Goal: Task Accomplishment & Management: Complete application form

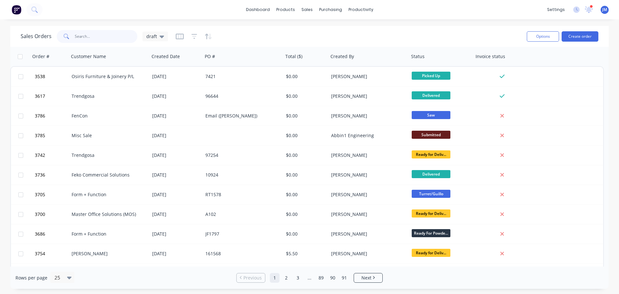
click at [90, 35] on input "text" at bounding box center [106, 36] width 63 height 13
click at [75, 38] on input "text" at bounding box center [106, 36] width 63 height 13
click at [571, 35] on button "Create order" at bounding box center [580, 36] width 37 height 10
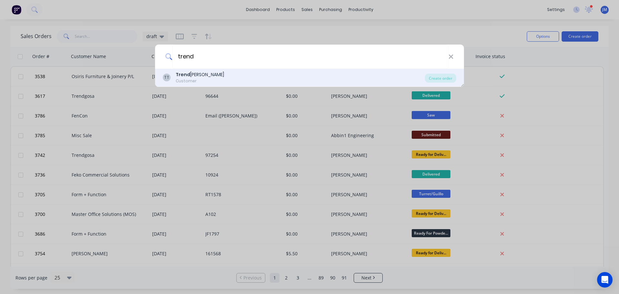
type input "trend"
click at [187, 82] on div "Customer" at bounding box center [200, 81] width 48 height 6
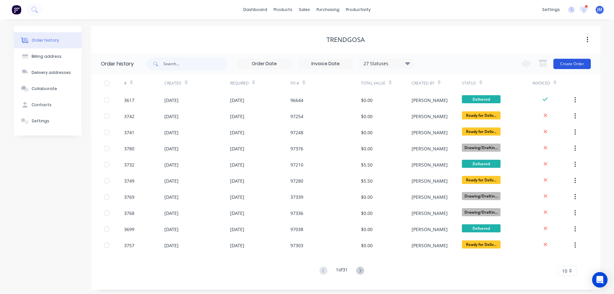
click at [571, 65] on button "Create Order" at bounding box center [572, 64] width 37 height 10
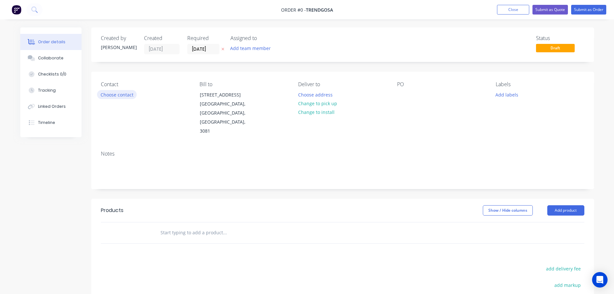
click at [112, 93] on button "Choose contact" at bounding box center [117, 94] width 40 height 9
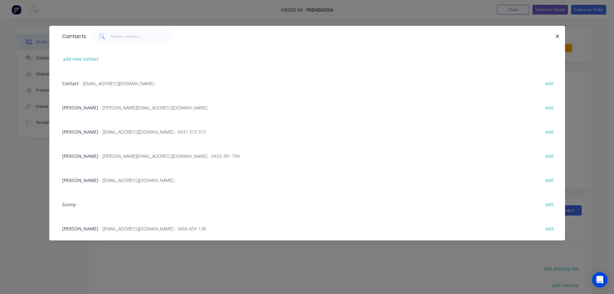
click at [107, 83] on span "- admin@trendgosa.com.au -" at bounding box center [118, 83] width 77 height 6
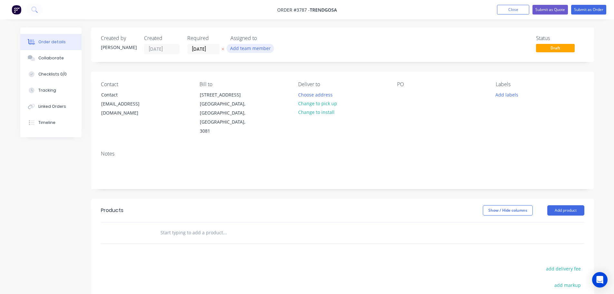
click at [237, 49] on button "Add team member" at bounding box center [250, 48] width 47 height 9
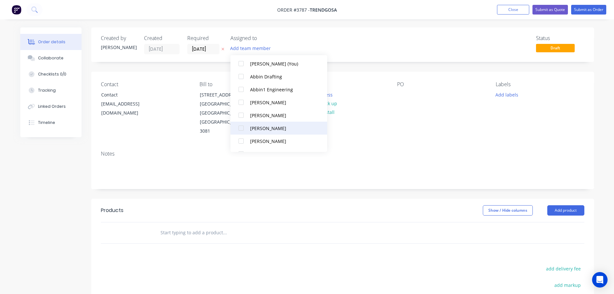
scroll to position [32, 0]
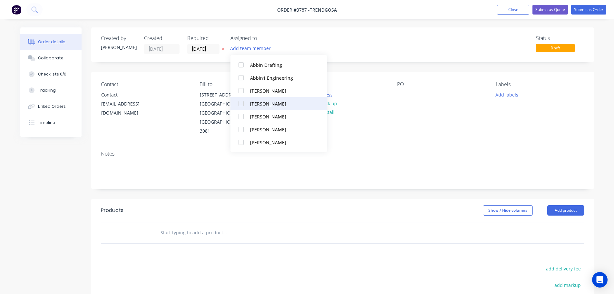
click at [253, 104] on div "[PERSON_NAME]" at bounding box center [282, 103] width 65 height 7
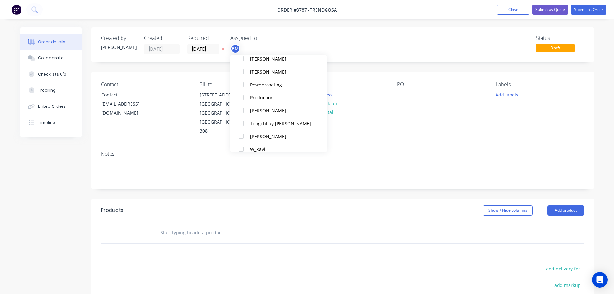
scroll to position [258, 0]
click at [257, 98] on div "Production" at bounding box center [282, 97] width 65 height 7
click at [398, 123] on div "Contact Contact admin@trendgosa.com.au Bill to 133-135 Mc Ewan Road Heidelberg …" at bounding box center [342, 109] width 503 height 74
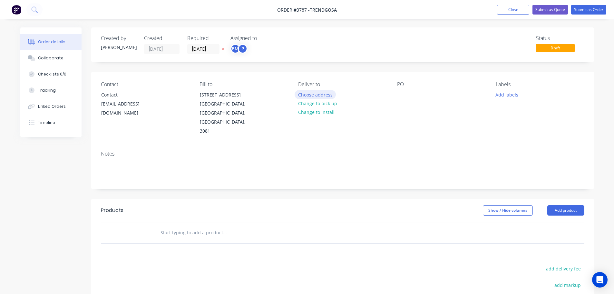
click at [317, 93] on button "Choose address" at bounding box center [315, 94] width 41 height 9
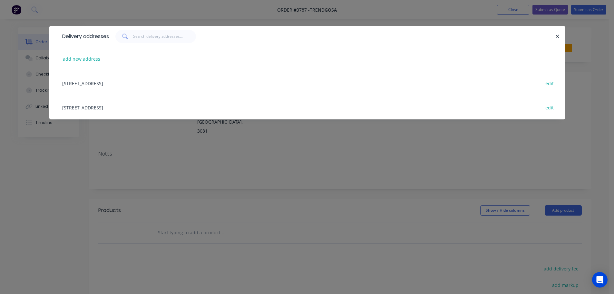
click at [116, 105] on div "133-135 Mc Ewan Road, Heidelberg Heights, Victoria, Australia, 3081 edit" at bounding box center [307, 107] width 497 height 24
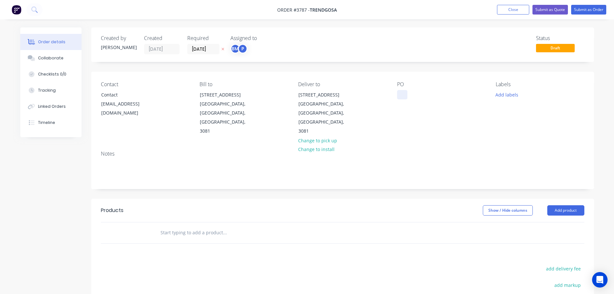
click at [401, 97] on div at bounding box center [402, 94] width 10 height 9
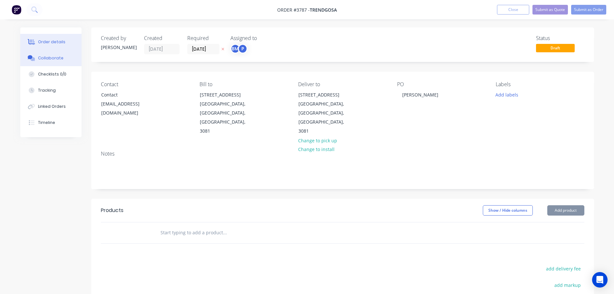
click at [49, 60] on div "Collaborate" at bounding box center [50, 58] width 25 height 6
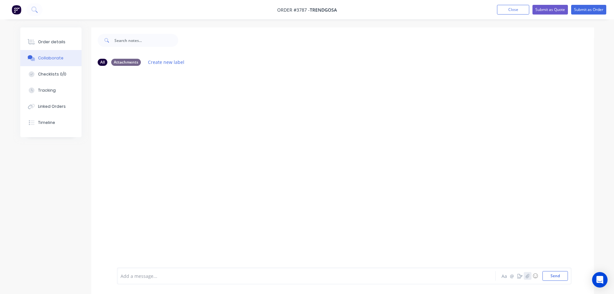
click at [529, 275] on icon "button" at bounding box center [528, 275] width 4 height 5
click at [549, 275] on button "Send" at bounding box center [555, 276] width 25 height 10
click at [55, 41] on div "Order details" at bounding box center [51, 42] width 27 height 6
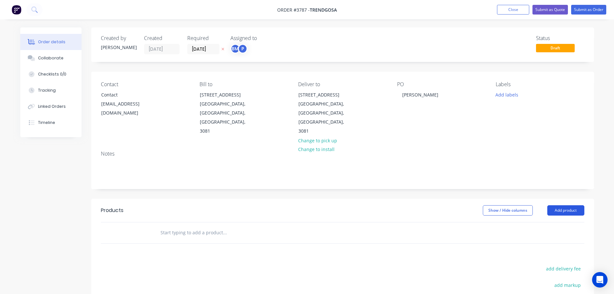
click at [567, 205] on button "Add product" at bounding box center [566, 210] width 37 height 10
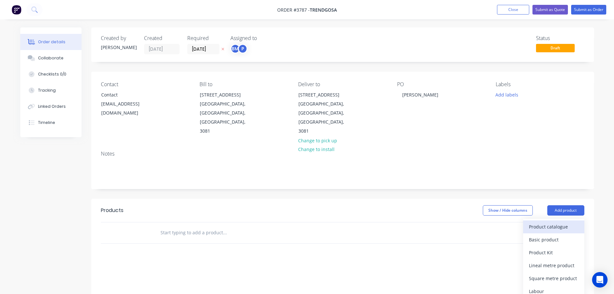
click at [553, 222] on div "Product catalogue" at bounding box center [554, 226] width 50 height 9
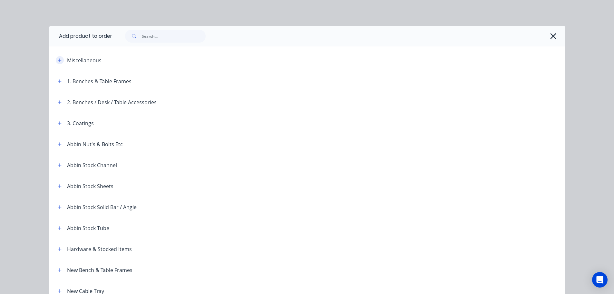
click at [59, 60] on icon "button" at bounding box center [60, 60] width 4 height 5
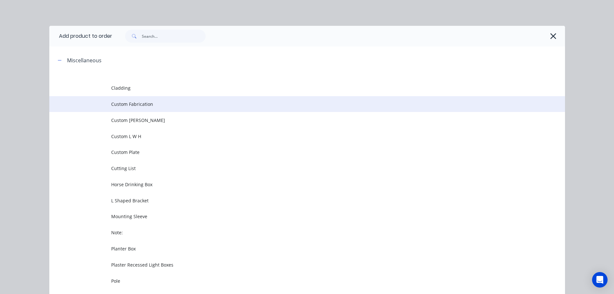
click at [125, 108] on td "Custom Fabrication" at bounding box center [338, 104] width 454 height 16
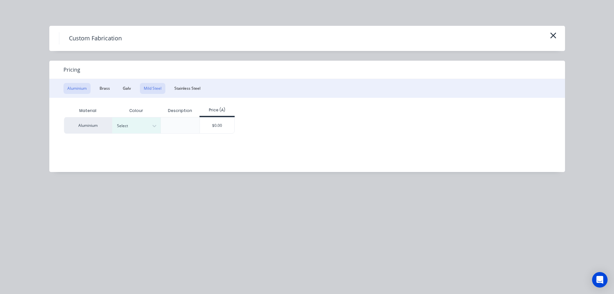
click at [153, 90] on button "Mild Steel" at bounding box center [152, 88] width 25 height 11
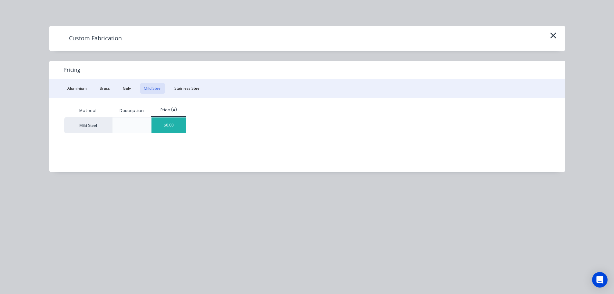
click at [171, 124] on div "$0.00" at bounding box center [169, 124] width 35 height 15
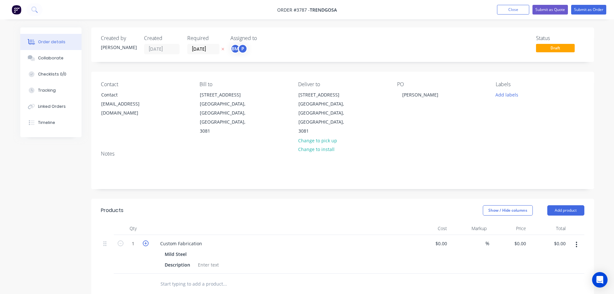
click at [146, 240] on icon "button" at bounding box center [146, 243] width 6 height 6
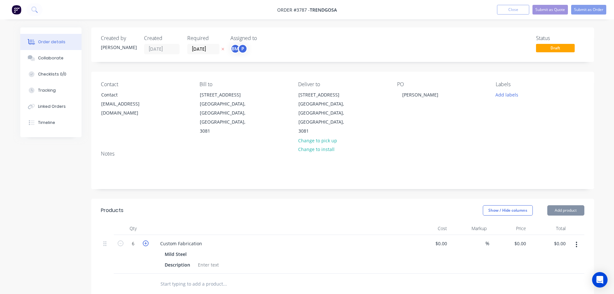
click at [146, 240] on icon "button" at bounding box center [146, 243] width 6 height 6
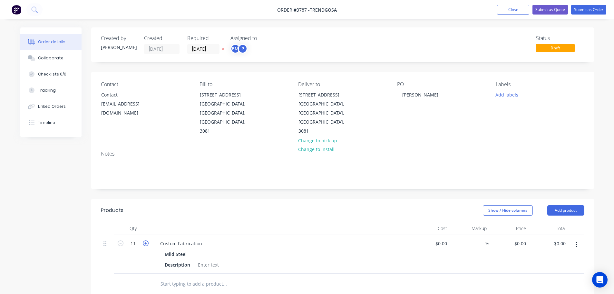
click at [146, 240] on icon "button" at bounding box center [146, 243] width 6 height 6
type input "12"
drag, startPoint x: 202, startPoint y: 225, endPoint x: 161, endPoint y: 225, distance: 41.3
click at [161, 239] on div "Custom Fabrication" at bounding box center [181, 243] width 52 height 9
click at [197, 260] on div at bounding box center [208, 264] width 26 height 9
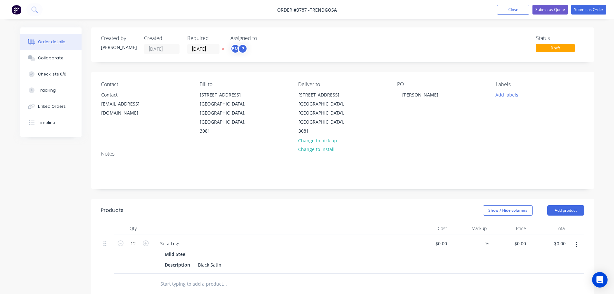
click at [293, 273] on div at bounding box center [269, 283] width 232 height 21
click at [513, 94] on button "Add labels" at bounding box center [507, 94] width 30 height 9
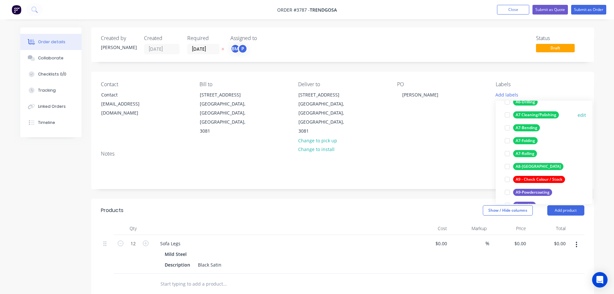
scroll to position [129, 0]
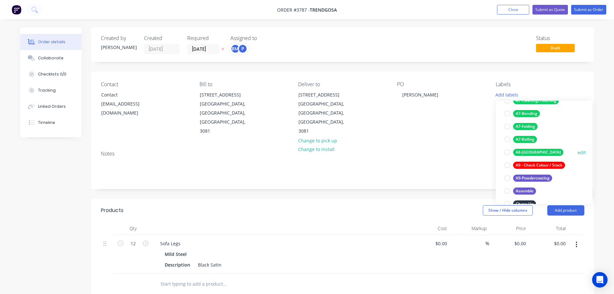
click at [507, 151] on div at bounding box center [507, 152] width 13 height 13
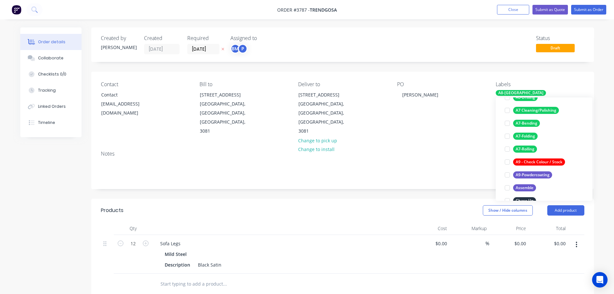
scroll to position [0, 0]
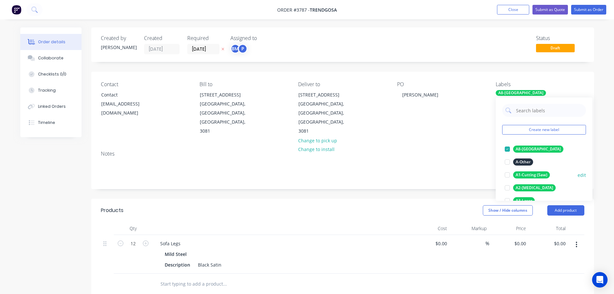
click at [510, 174] on div at bounding box center [507, 174] width 13 height 13
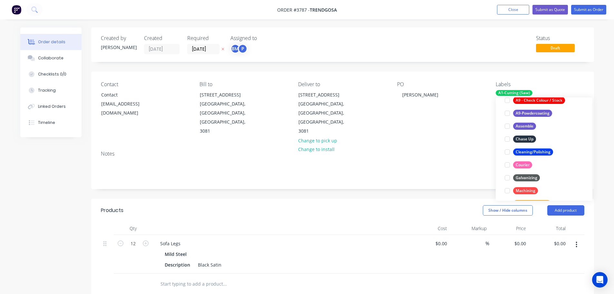
scroll to position [194, 0]
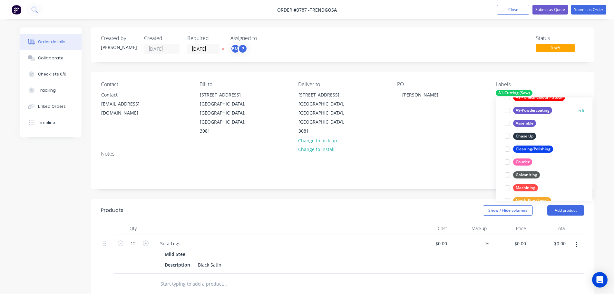
click at [507, 111] on div at bounding box center [507, 110] width 13 height 13
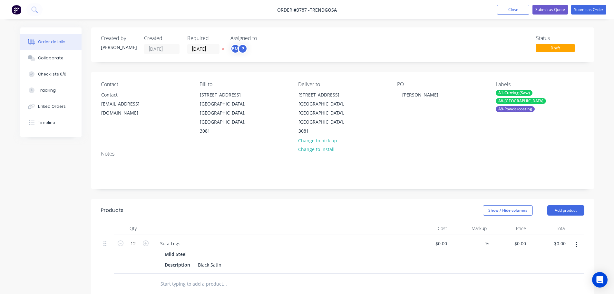
click at [472, 114] on div "PO COLIN" at bounding box center [441, 108] width 88 height 55
drag, startPoint x: 585, startPoint y: 9, endPoint x: 311, endPoint y: 91, distance: 286.5
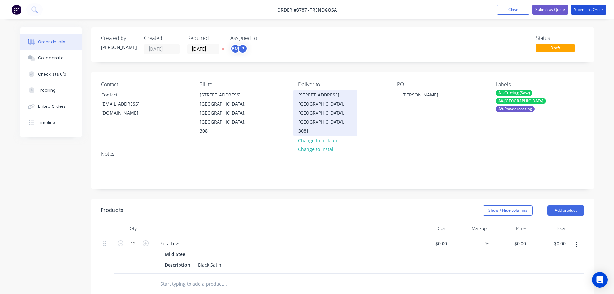
click at [419, 62] on div "Order #3787 - Trendgosa Add product Close Submit as Quote Submit as Order Order…" at bounding box center [307, 229] width 614 height 459
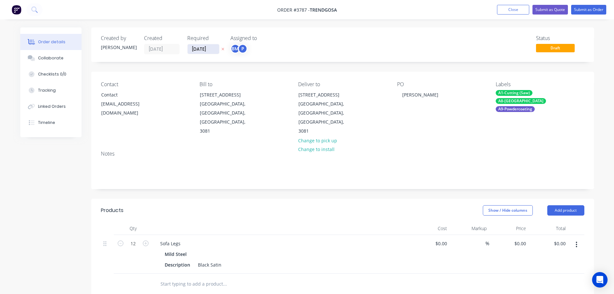
click at [210, 49] on input "[DATE]" at bounding box center [204, 49] width 32 height 10
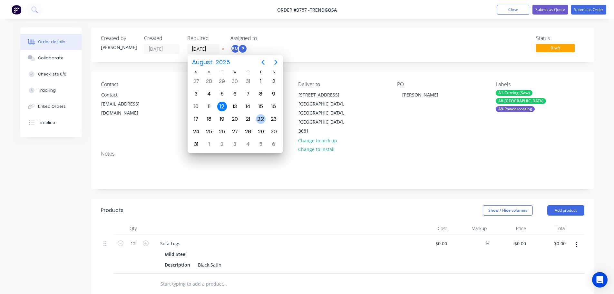
click at [257, 116] on div "22" at bounding box center [261, 119] width 10 height 10
type input "22/08/25"
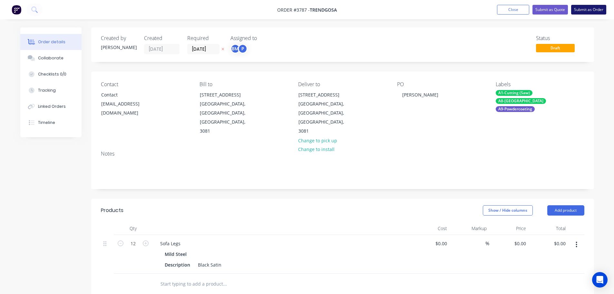
click at [592, 12] on button "Submit as Order" at bounding box center [588, 10] width 35 height 10
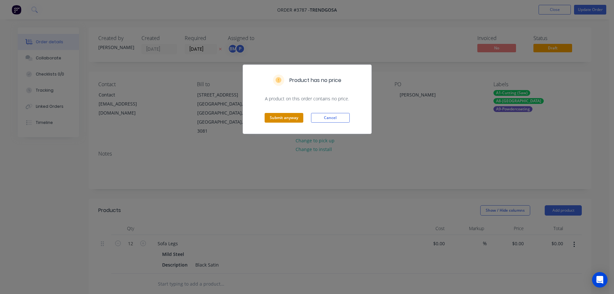
click at [279, 116] on button "Submit anyway" at bounding box center [284, 118] width 39 height 10
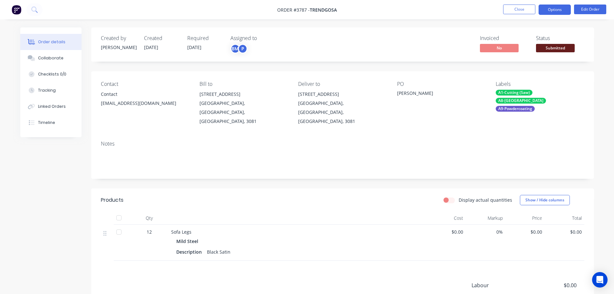
click at [554, 10] on button "Options" at bounding box center [555, 10] width 32 height 10
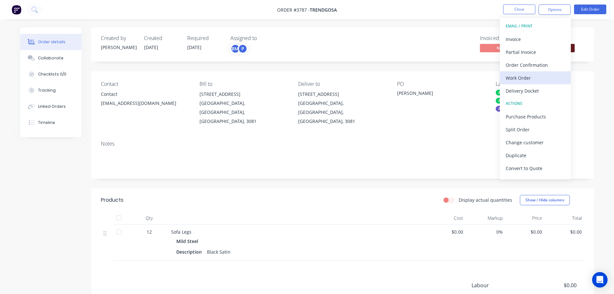
click at [518, 78] on div "Work Order" at bounding box center [535, 77] width 59 height 9
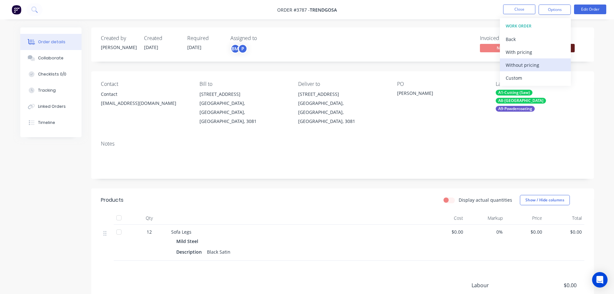
click at [517, 64] on div "Without pricing" at bounding box center [535, 64] width 59 height 9
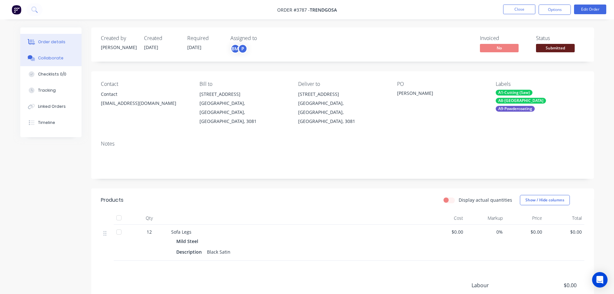
click at [50, 61] on button "Collaborate" at bounding box center [50, 58] width 61 height 16
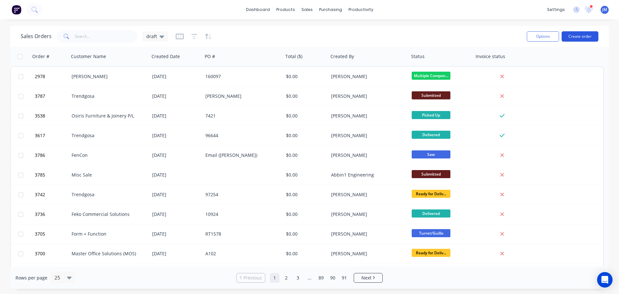
click at [572, 35] on button "Create order" at bounding box center [580, 36] width 37 height 10
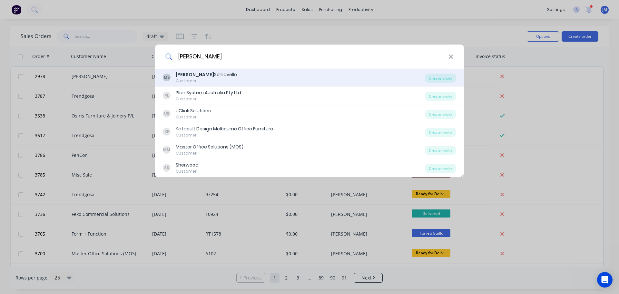
type input "[PERSON_NAME]"
click at [194, 80] on div "Customer" at bounding box center [206, 81] width 61 height 6
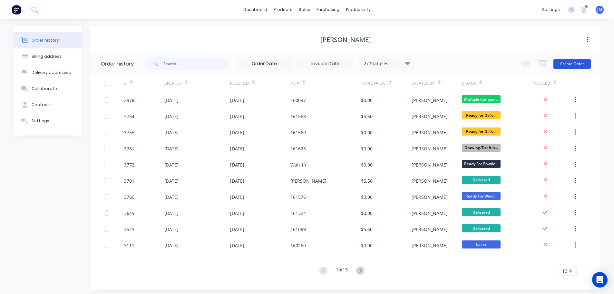
click at [573, 63] on button "Create Order" at bounding box center [572, 64] width 37 height 10
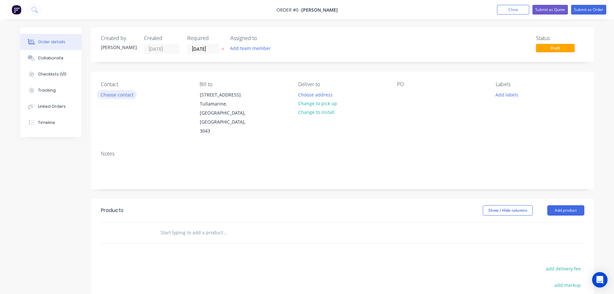
click at [117, 97] on button "Choose contact" at bounding box center [117, 94] width 40 height 9
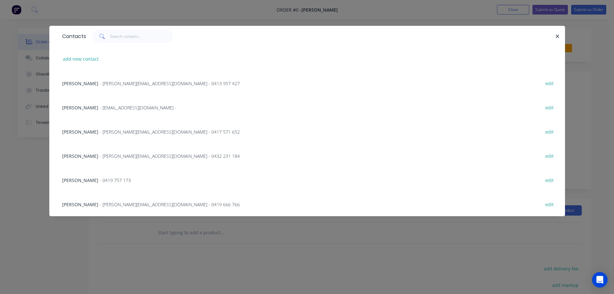
click at [103, 156] on span "- [PERSON_NAME][EMAIL_ADDRESS][DOMAIN_NAME] - 0432 231 184" at bounding box center [170, 156] width 140 height 6
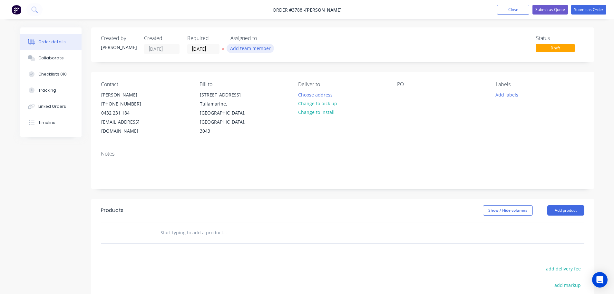
click at [245, 48] on button "Add team member" at bounding box center [250, 48] width 47 height 9
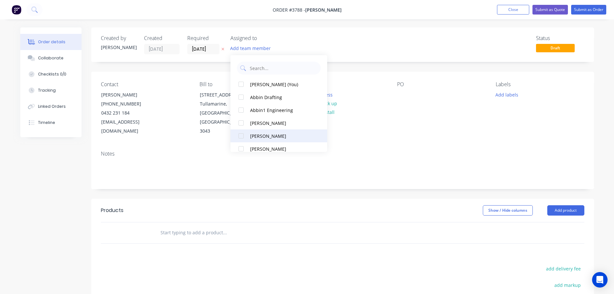
click at [257, 137] on div "[PERSON_NAME]" at bounding box center [282, 136] width 65 height 7
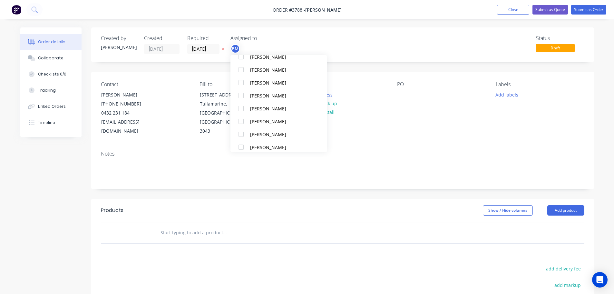
scroll to position [129, 0]
click at [260, 111] on div "[PERSON_NAME]" at bounding box center [282, 110] width 65 height 7
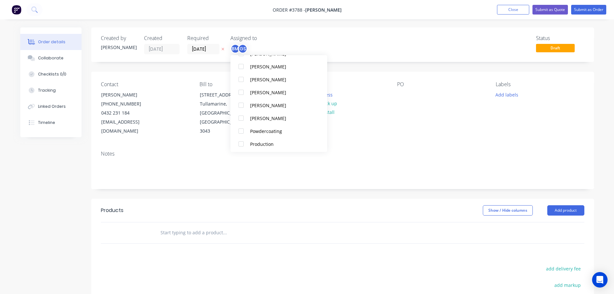
scroll to position [226, 0]
click at [258, 130] on div "Production" at bounding box center [282, 129] width 65 height 7
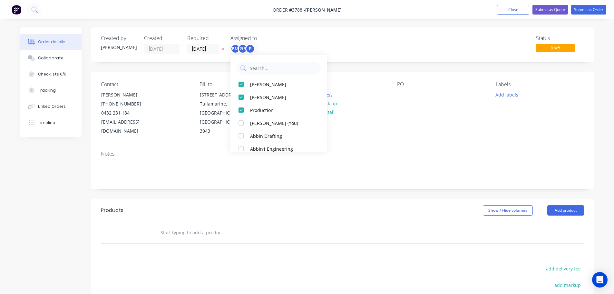
click at [391, 132] on div "Contact [PERSON_NAME] [PHONE_NUMBER] [EMAIL_ADDRESS][DOMAIN_NAME] Bill to [STRE…" at bounding box center [342, 109] width 503 height 74
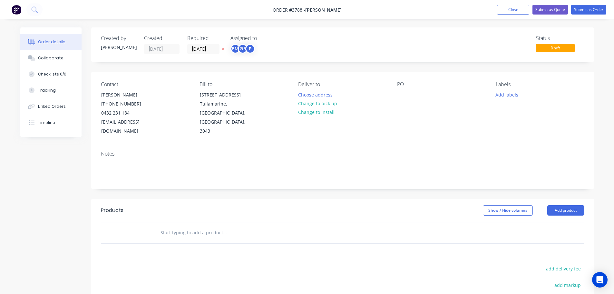
click at [309, 90] on div "Deliver to Choose address Change to pick up Change to install" at bounding box center [342, 108] width 88 height 55
click at [305, 94] on button "Choose address" at bounding box center [315, 94] width 41 height 9
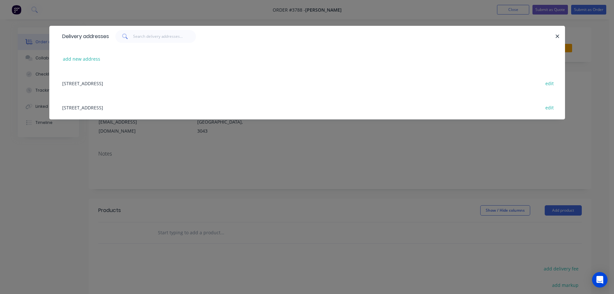
click at [96, 108] on div "[STREET_ADDRESS] edit" at bounding box center [307, 107] width 497 height 24
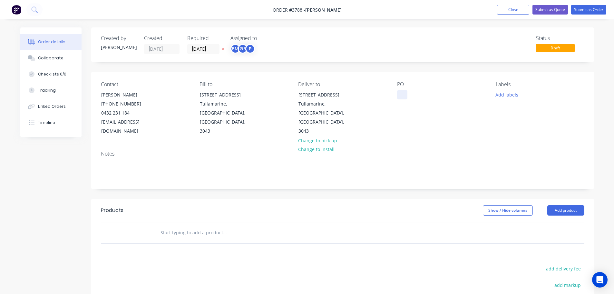
click at [404, 94] on div at bounding box center [402, 94] width 10 height 9
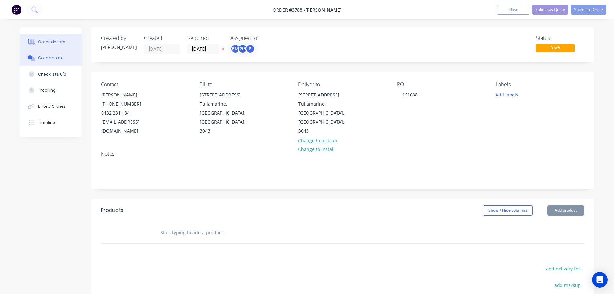
click at [54, 57] on div "Collaborate" at bounding box center [50, 58] width 25 height 6
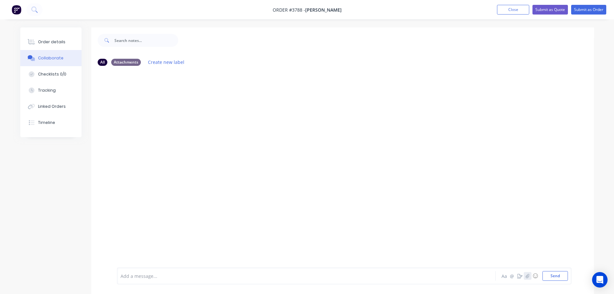
click at [529, 277] on icon "button" at bounding box center [528, 275] width 4 height 5
click at [552, 275] on button "Send" at bounding box center [555, 276] width 25 height 10
click at [57, 40] on div "Order details" at bounding box center [51, 42] width 27 height 6
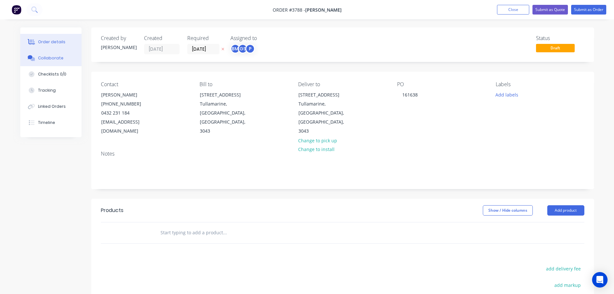
click at [53, 59] on div "Collaborate" at bounding box center [50, 58] width 25 height 6
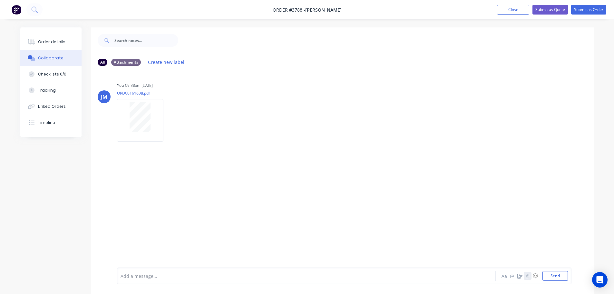
click at [526, 275] on icon "button" at bounding box center [528, 275] width 4 height 5
click at [561, 278] on button "Send" at bounding box center [555, 276] width 25 height 10
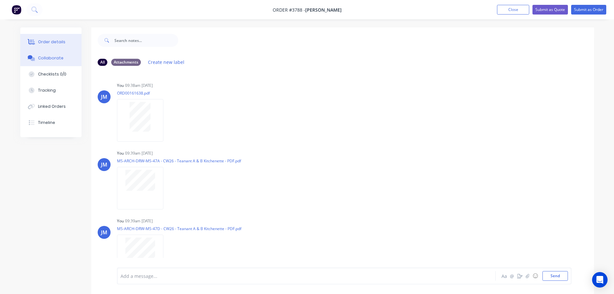
click at [66, 40] on button "Order details" at bounding box center [50, 42] width 61 height 16
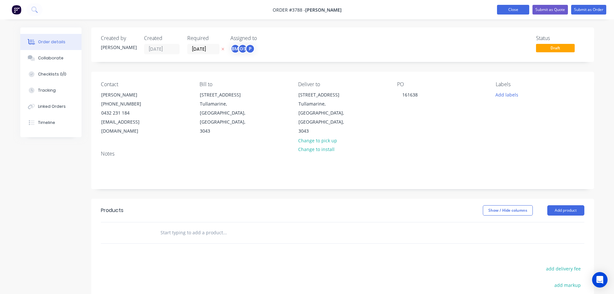
click at [512, 9] on button "Close" at bounding box center [513, 10] width 32 height 10
